Goal: Find contact information: Find contact information

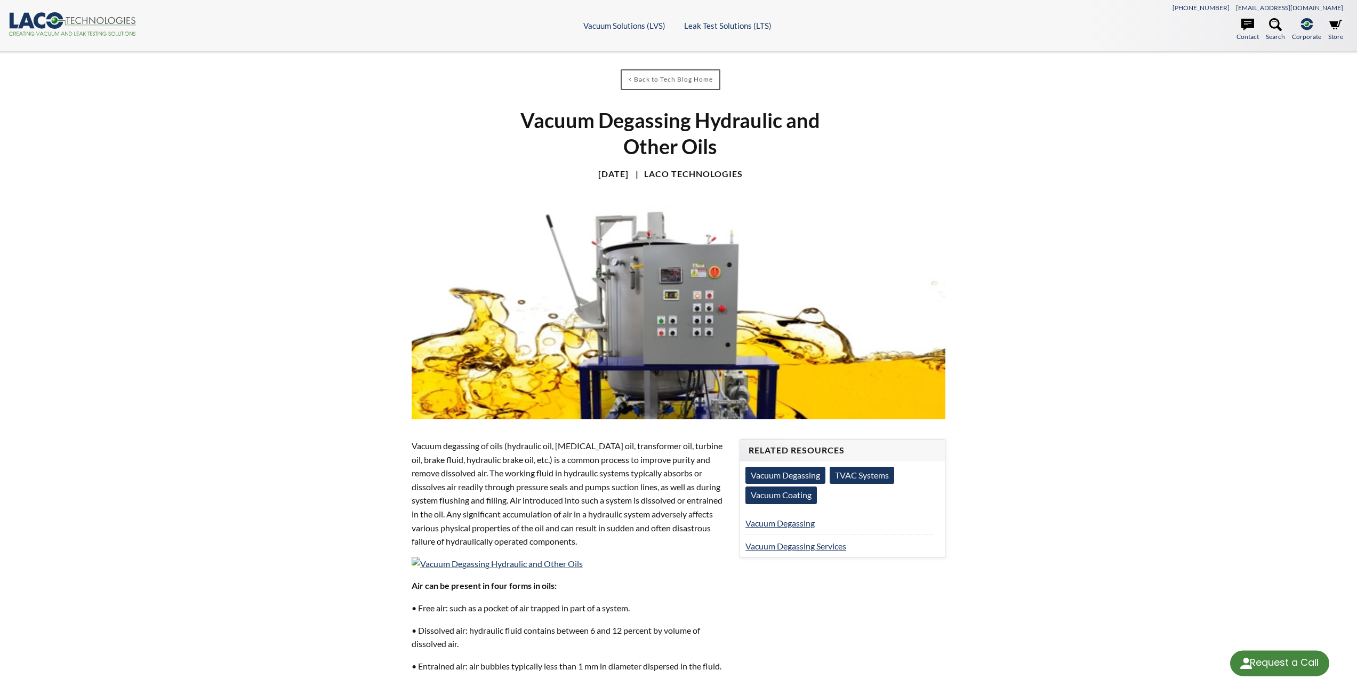
select select "Language Translate Widget"
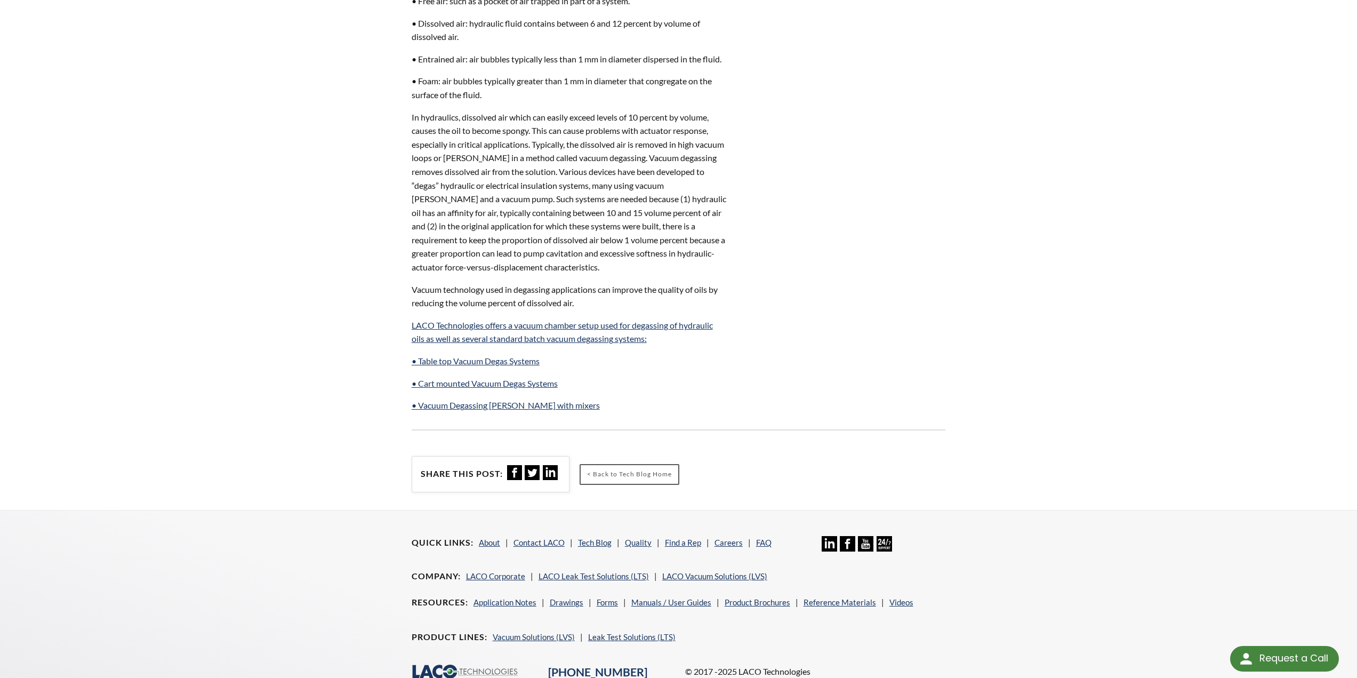
scroll to position [686, 0]
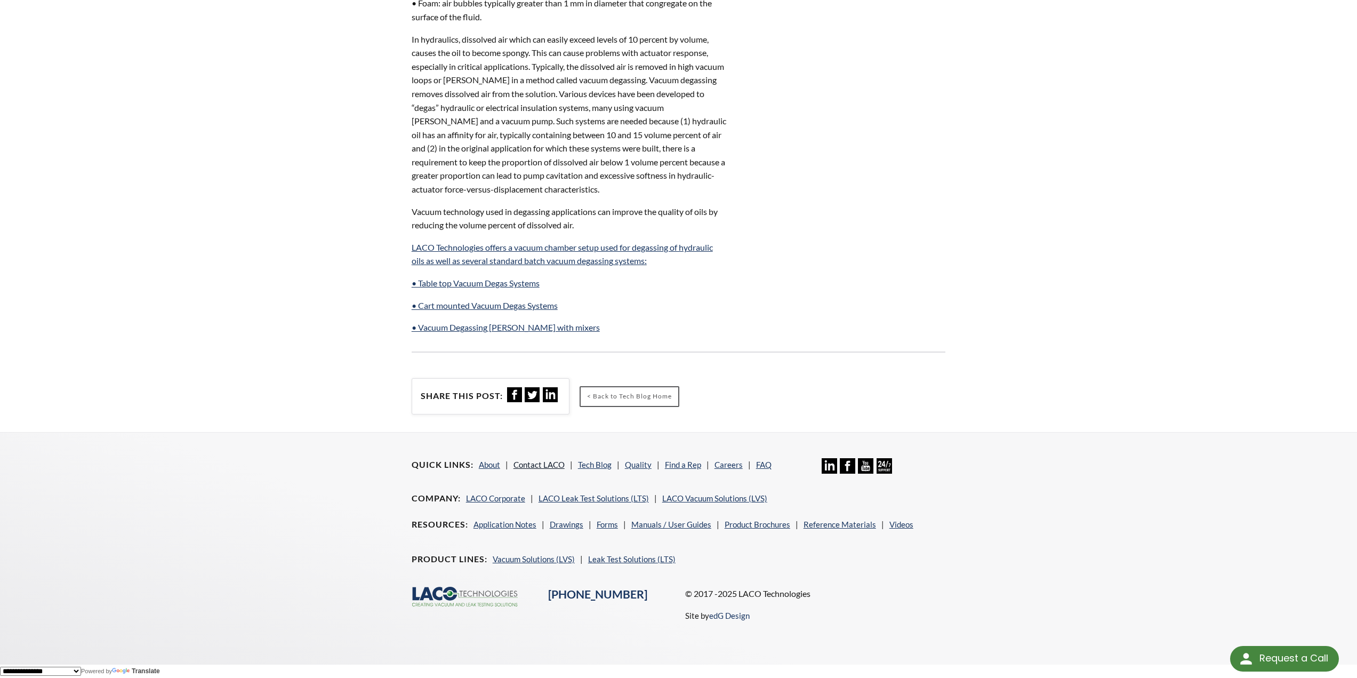
click at [539, 464] on link "Contact LACO" at bounding box center [538, 465] width 51 height 10
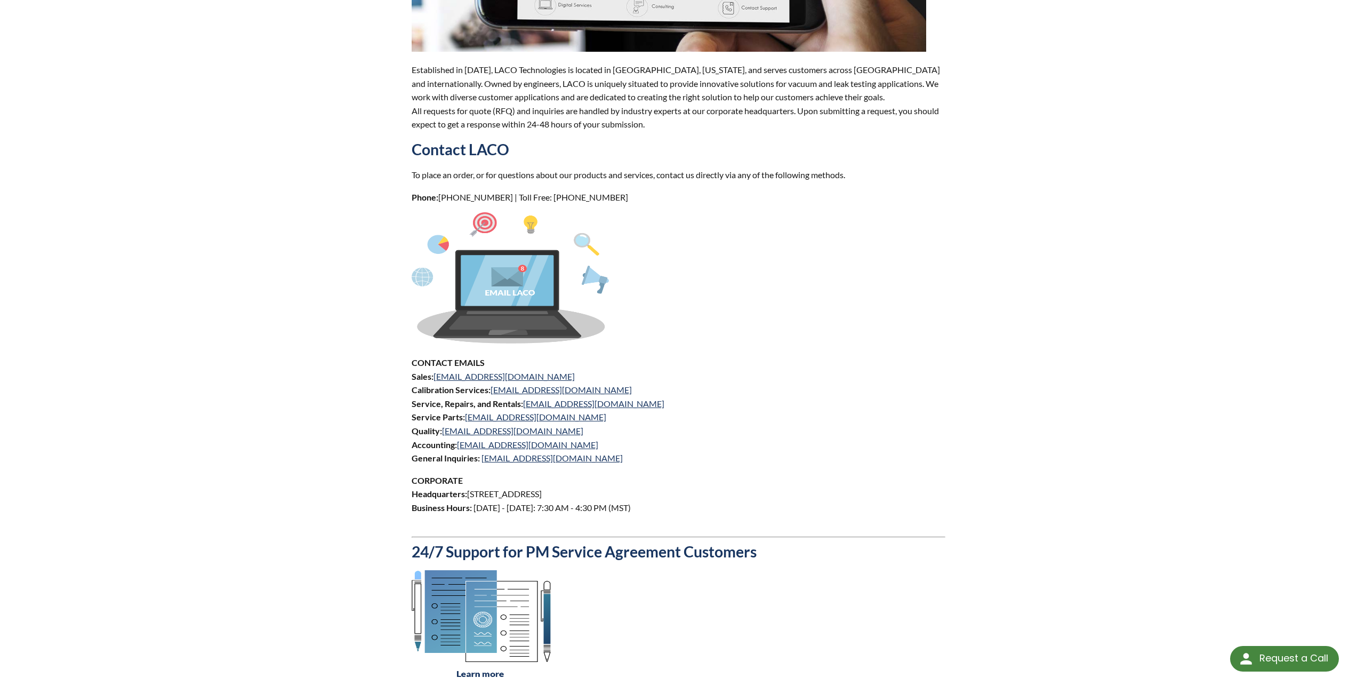
scroll to position [320, 0]
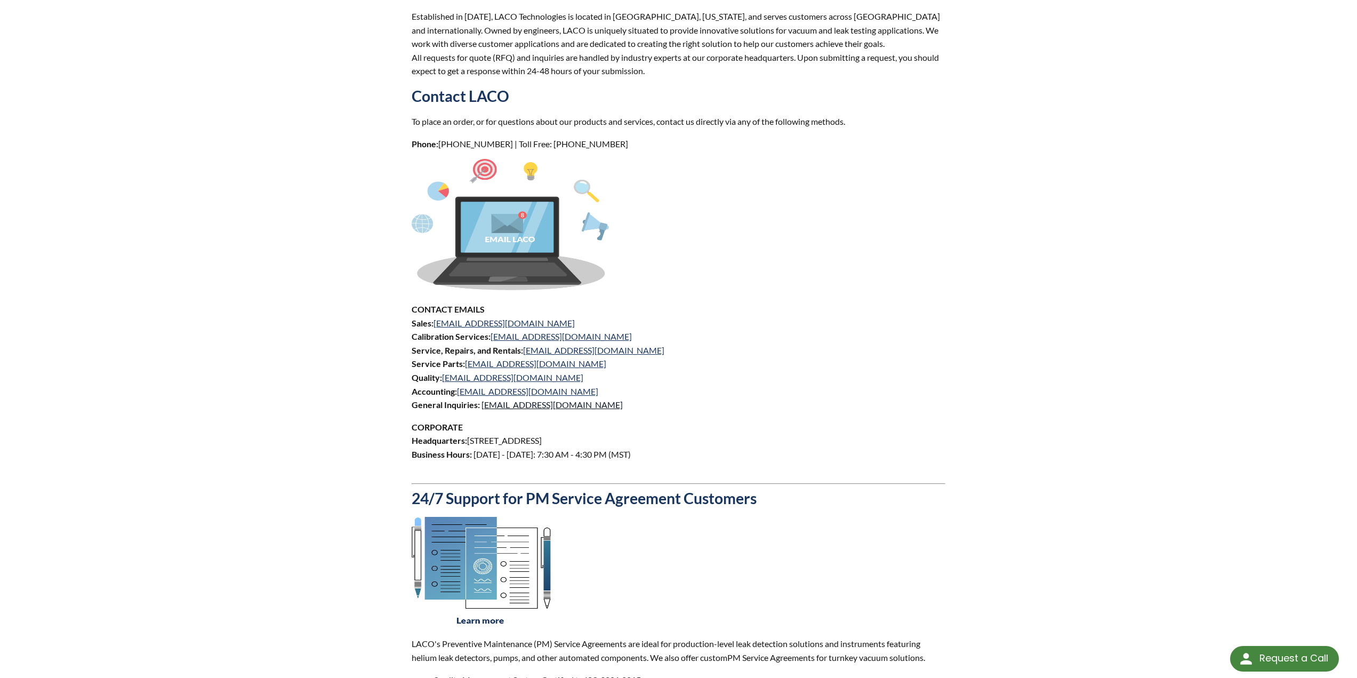
click at [492, 405] on link "[EMAIL_ADDRESS][DOMAIN_NAME]" at bounding box center [551, 404] width 141 height 10
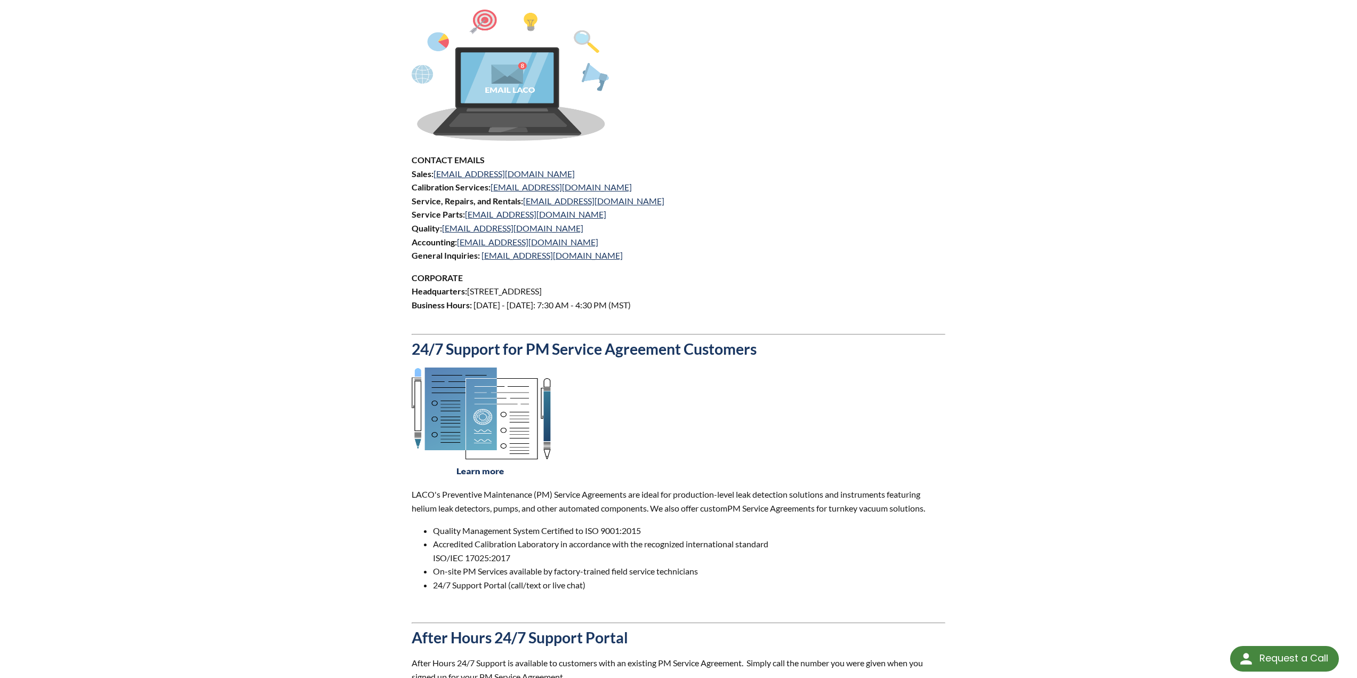
scroll to position [480, 0]
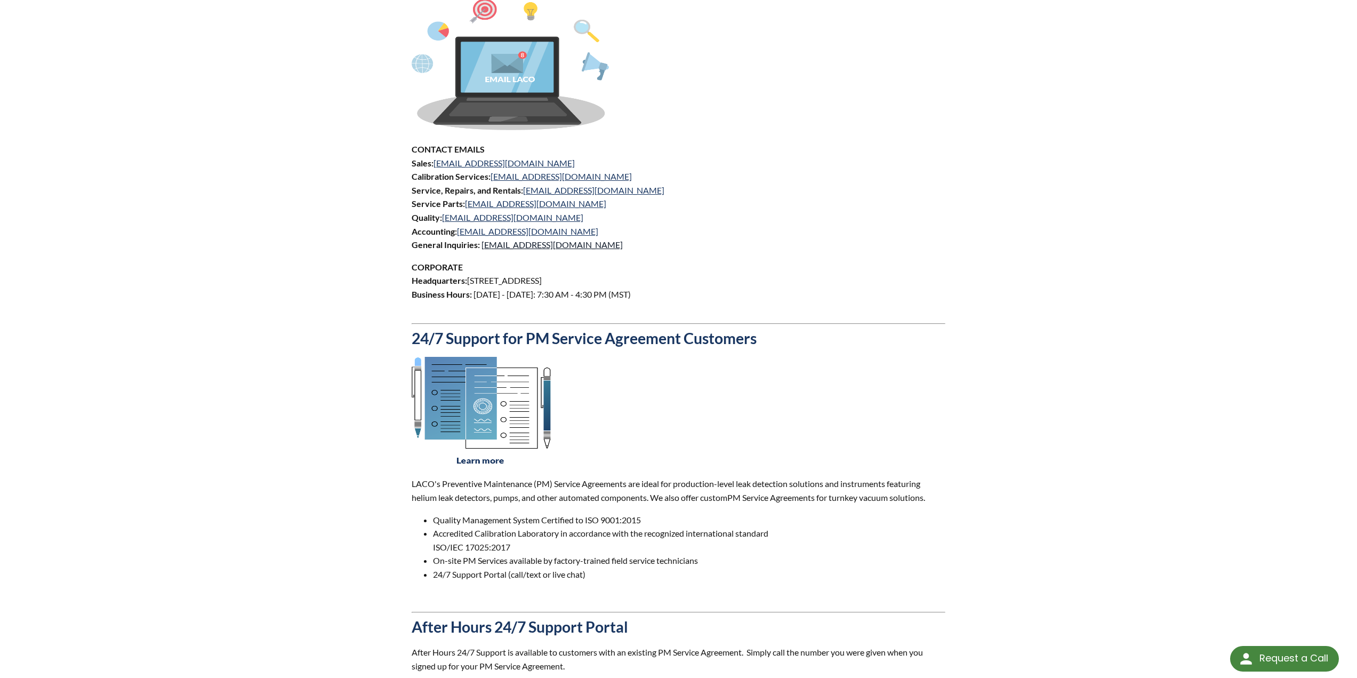
click at [507, 245] on link "[EMAIL_ADDRESS][DOMAIN_NAME]" at bounding box center [551, 244] width 141 height 10
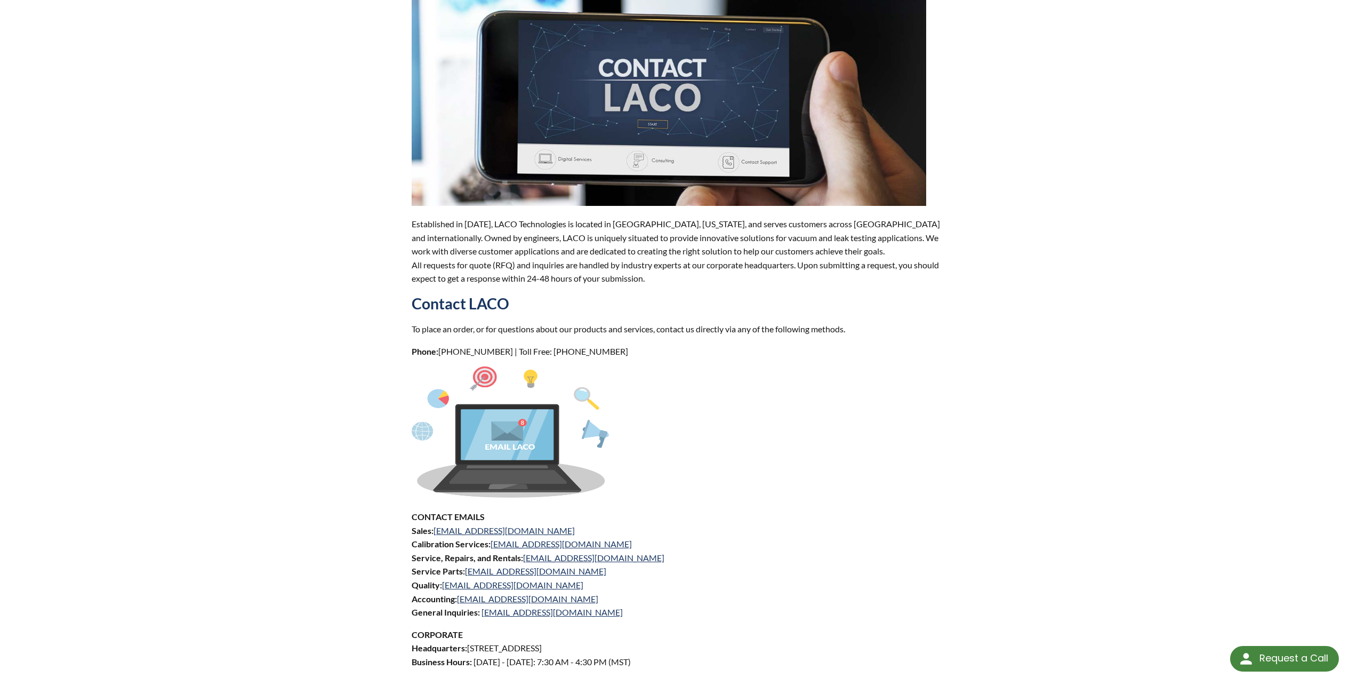
scroll to position [0, 0]
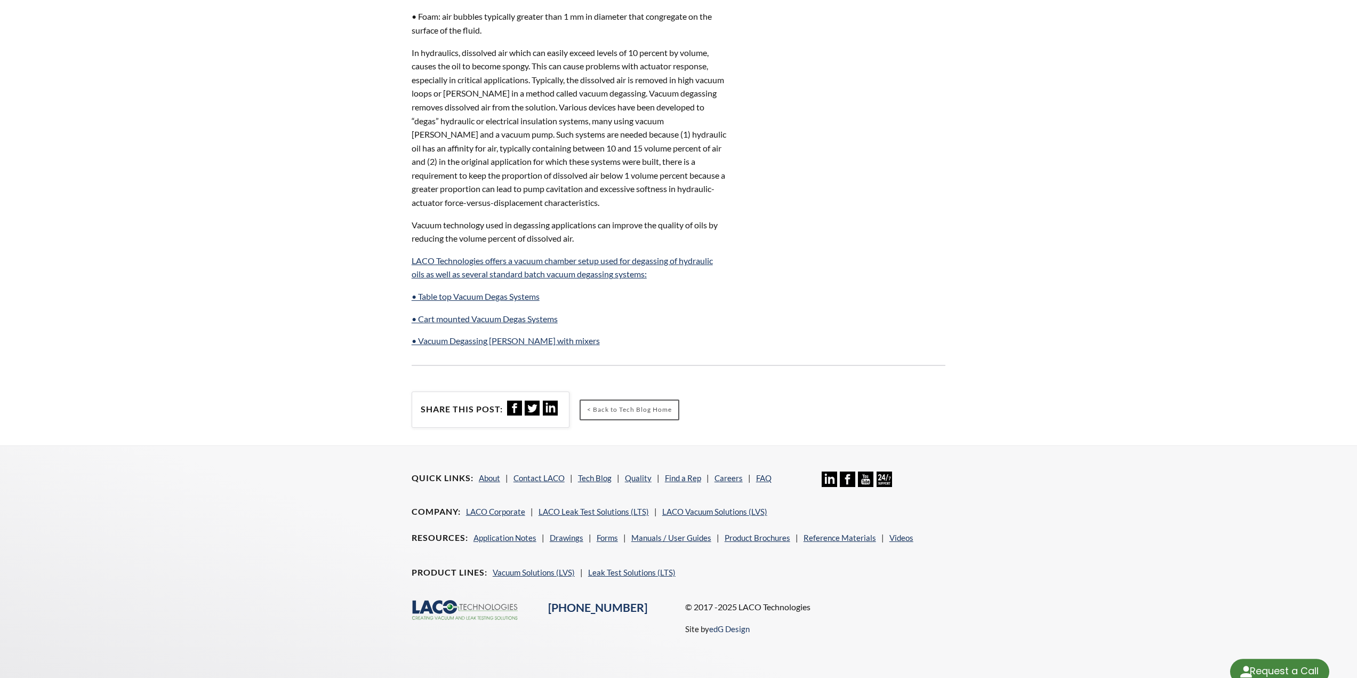
select select "Language Translate Widget"
